Goal: Task Accomplishment & Management: Manage account settings

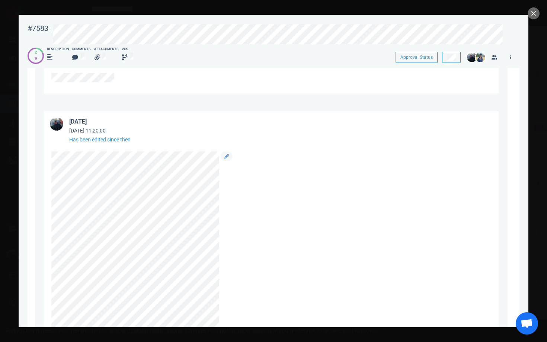
scroll to position [694, 0]
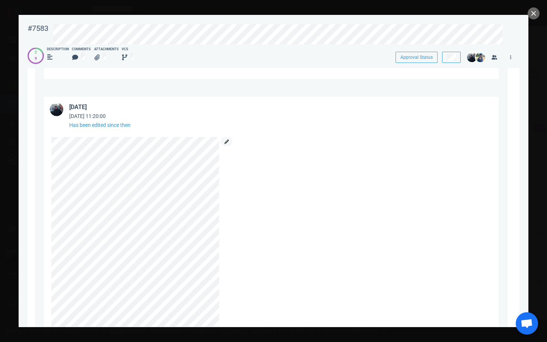
click at [228, 143] on icon at bounding box center [227, 142] width 4 height 4
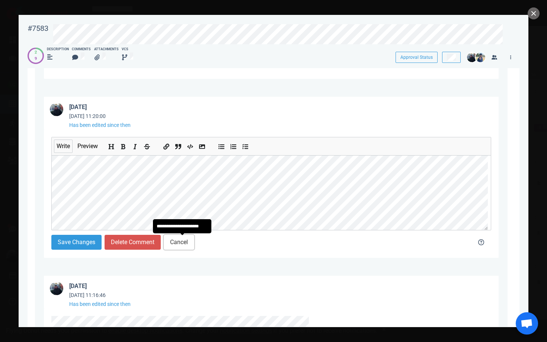
click at [194, 245] on button "Cancel" at bounding box center [179, 242] width 31 height 15
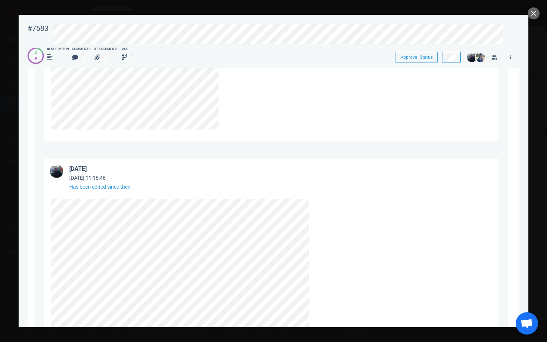
scroll to position [1099, 0]
click at [319, 204] on link at bounding box center [317, 201] width 12 height 9
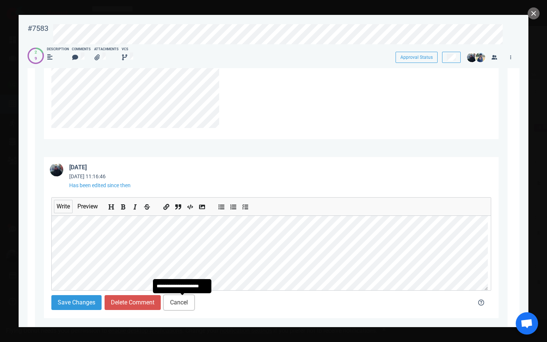
click at [187, 304] on button "Cancel" at bounding box center [179, 302] width 31 height 15
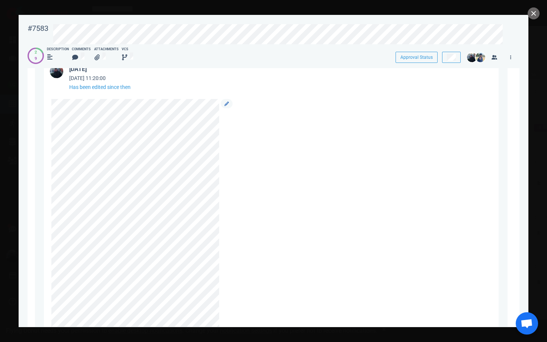
scroll to position [731, 0]
click at [224, 104] on link at bounding box center [227, 104] width 12 height 9
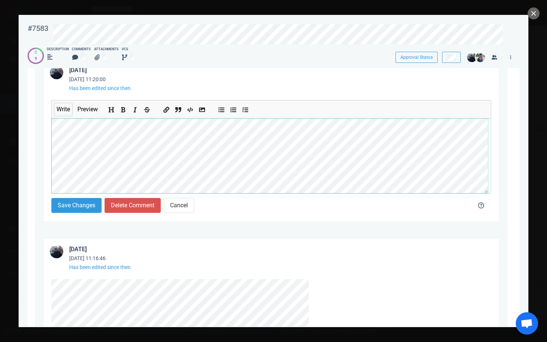
scroll to position [98, 0]
click at [83, 208] on button "Save Changes" at bounding box center [76, 205] width 50 height 15
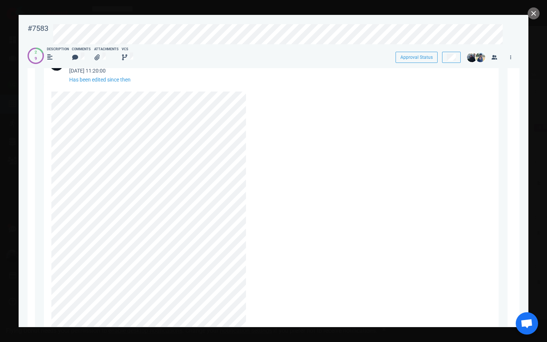
scroll to position [737, 0]
click at [256, 95] on link at bounding box center [254, 98] width 12 height 9
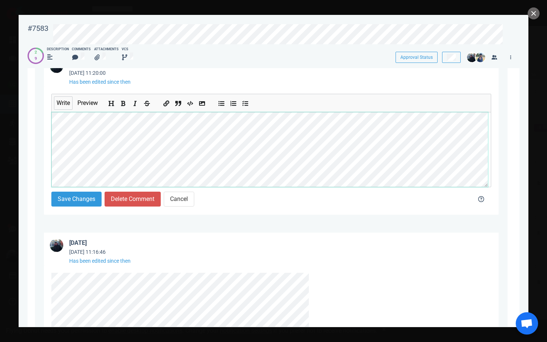
scroll to position [309, 0]
click at [85, 200] on button "Save Changes" at bounding box center [76, 199] width 50 height 15
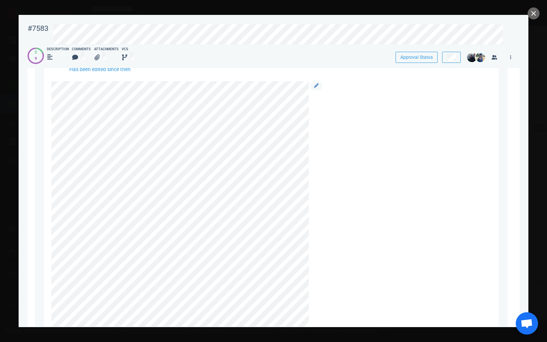
scroll to position [1447, 0]
click at [316, 87] on icon at bounding box center [316, 88] width 4 height 4
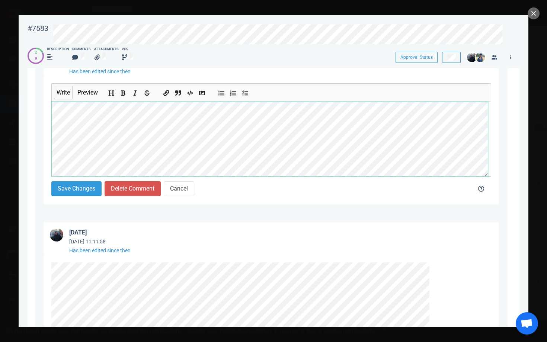
scroll to position [861, 0]
click at [86, 189] on button "Save Changes" at bounding box center [76, 188] width 50 height 15
